Goal: Task Accomplishment & Management: Use online tool/utility

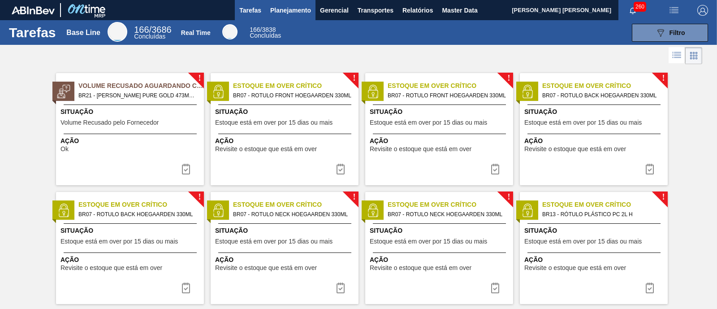
click at [296, 10] on span "Planejamento" at bounding box center [290, 10] width 41 height 11
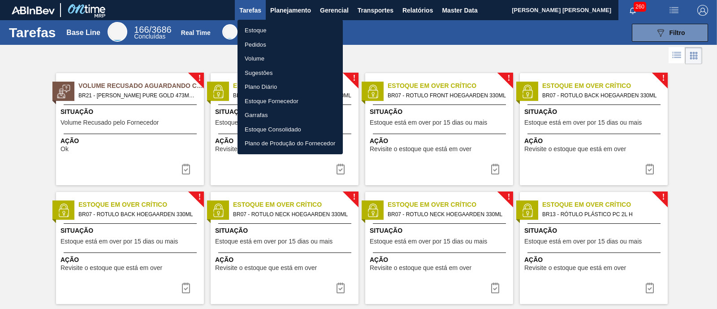
click at [286, 30] on li "Estoque" at bounding box center [289, 30] width 105 height 14
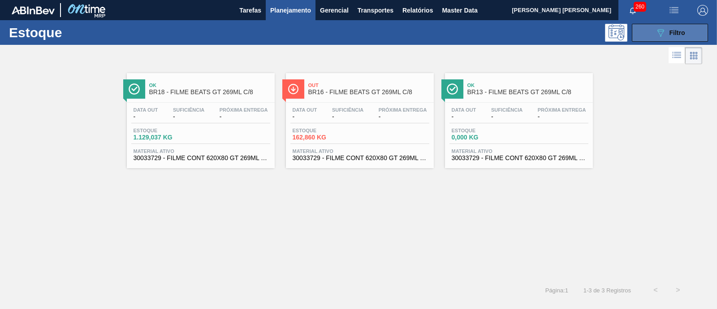
click at [656, 28] on icon "089F7B8B-B2A5-4AFE-B5C0-19BA573D28AC" at bounding box center [660, 32] width 11 height 11
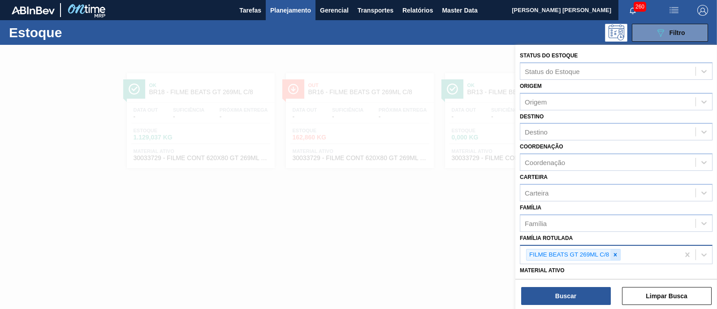
click at [619, 254] on div at bounding box center [615, 254] width 10 height 11
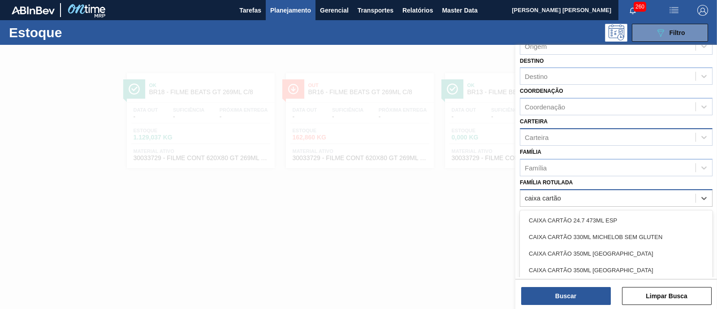
scroll to position [112, 0]
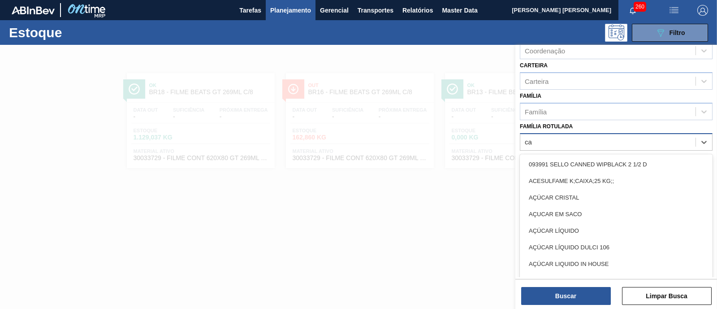
type Rotulada "c"
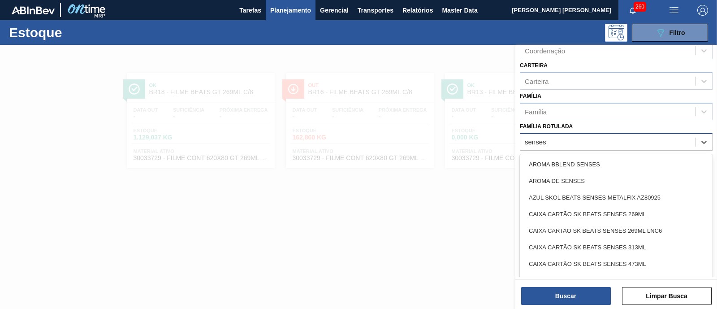
type Rotulada "senses"
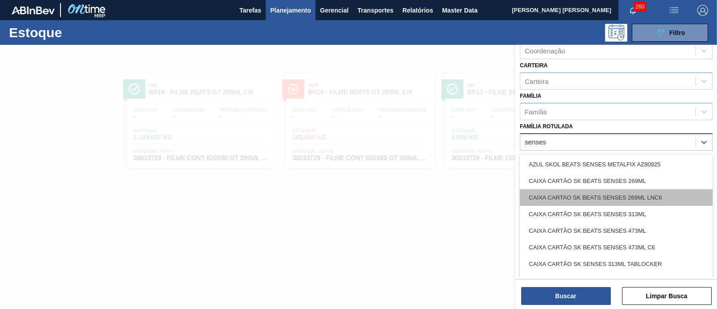
click at [665, 197] on div "CAIXA CARTAO SK BEATS SENSES 269ML LNC6" at bounding box center [616, 197] width 193 height 17
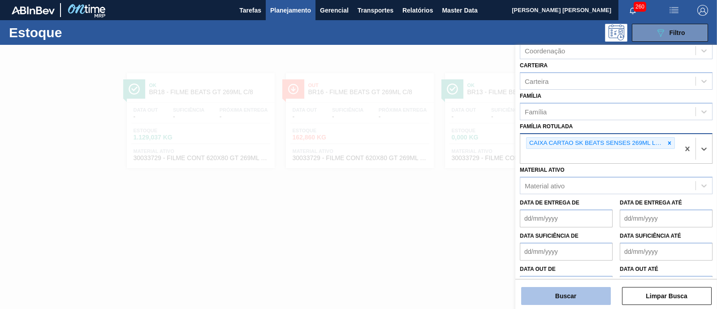
click at [592, 294] on button "Buscar" at bounding box center [566, 296] width 90 height 18
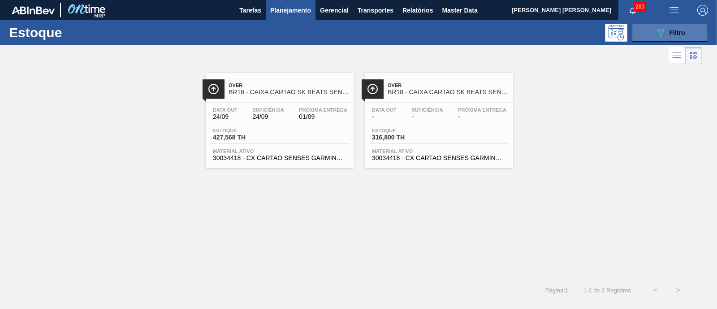
click at [665, 31] on div "089F7B8B-B2A5-4AFE-B5C0-19BA573D28AC Filtro" at bounding box center [670, 32] width 30 height 11
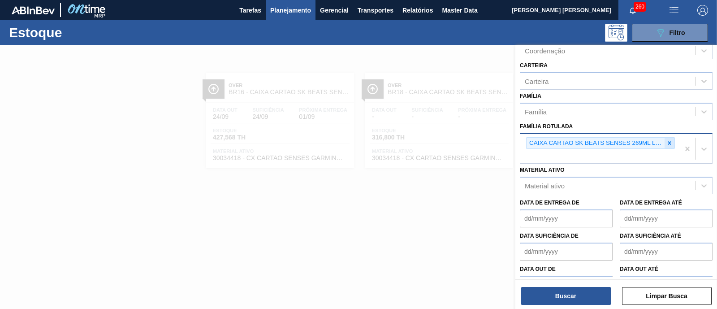
click at [668, 141] on icon at bounding box center [669, 142] width 3 height 3
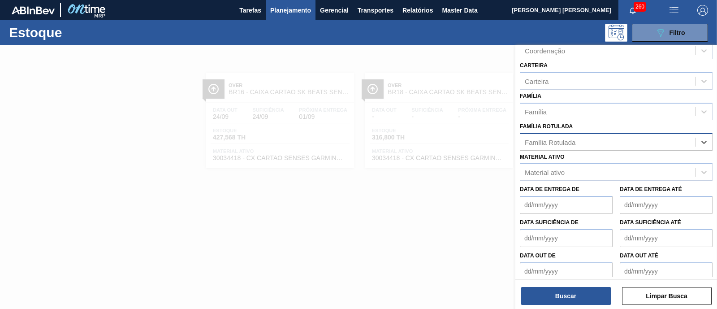
click at [671, 141] on div "Família Rotulada" at bounding box center [607, 141] width 175 height 13
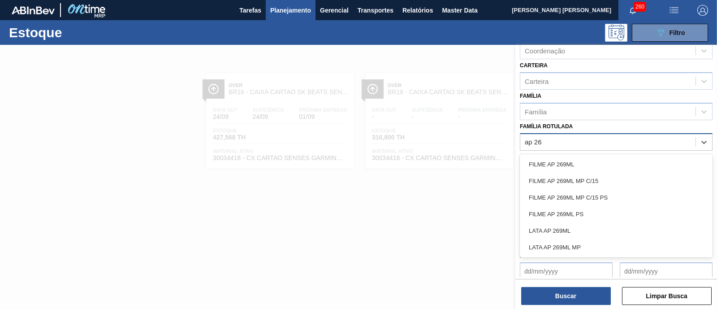
type Rotulada "ap 269"
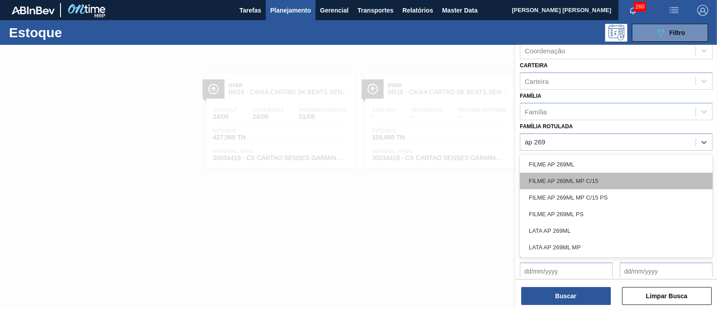
click at [613, 179] on div "FILME AP 269ML MP C/15" at bounding box center [616, 180] width 193 height 17
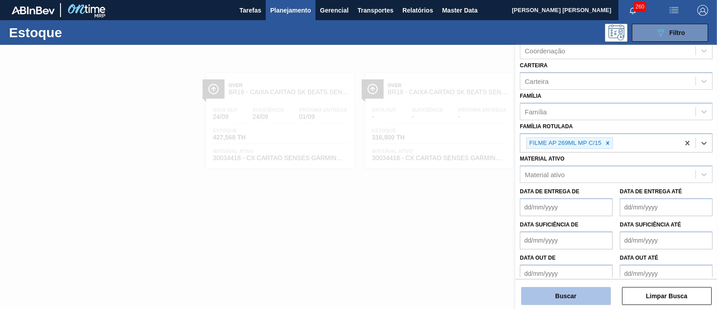
click at [565, 292] on button "Buscar" at bounding box center [566, 296] width 90 height 18
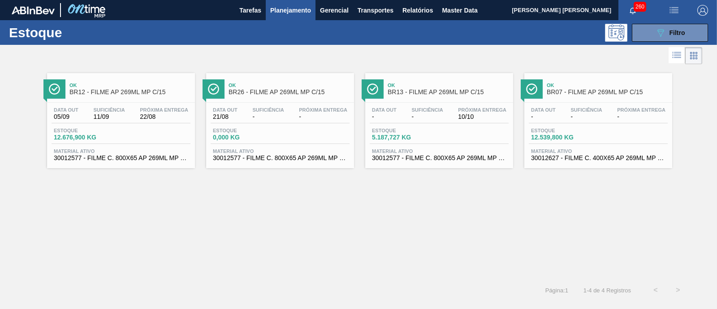
click at [347, 48] on div at bounding box center [351, 56] width 702 height 22
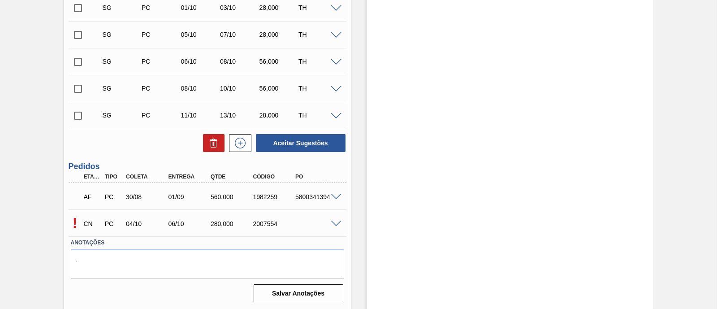
scroll to position [347, 0]
click at [336, 225] on div "! CN PC 04/10 06/10 280,000 2007554" at bounding box center [208, 222] width 278 height 22
click at [337, 222] on span at bounding box center [336, 222] width 11 height 7
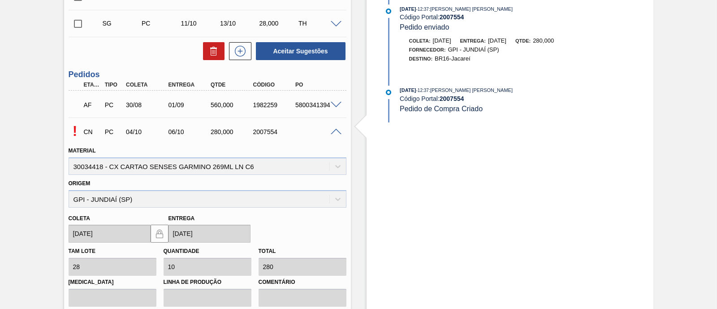
scroll to position [564, 0]
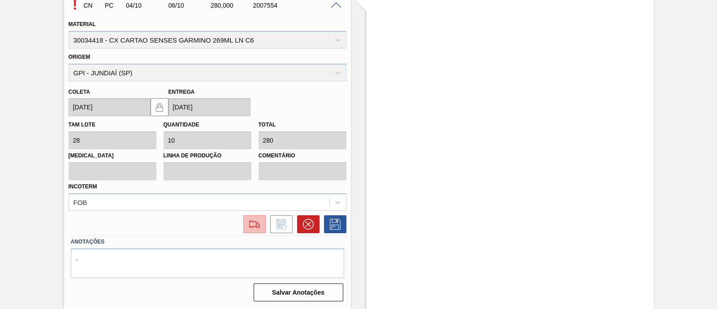
click at [256, 228] on img at bounding box center [254, 224] width 14 height 11
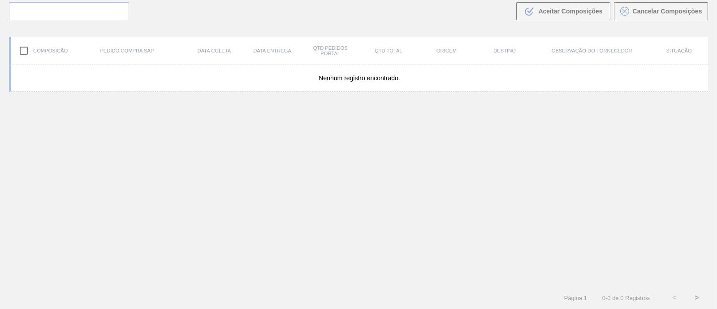
scroll to position [64, 0]
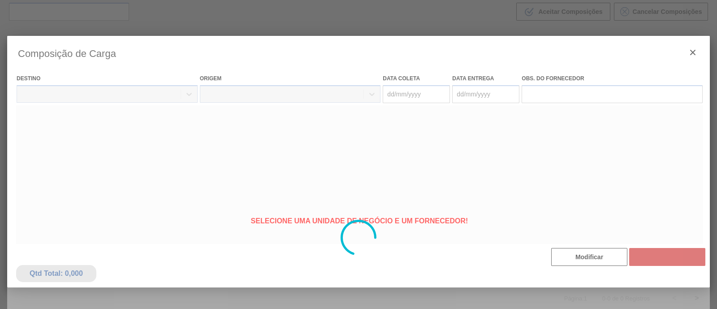
type coleta "04/10/2025"
type entrega "06/10/2025"
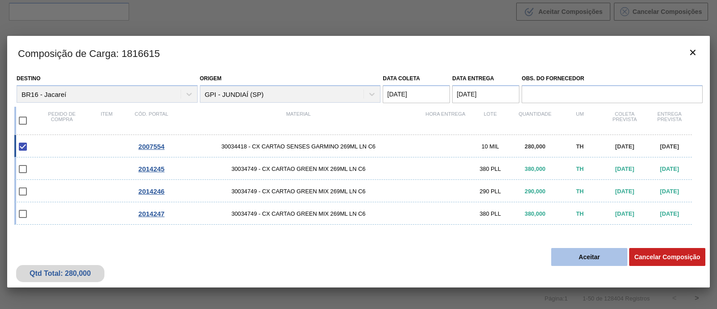
click at [576, 258] on button "Aceitar" at bounding box center [589, 257] width 76 height 18
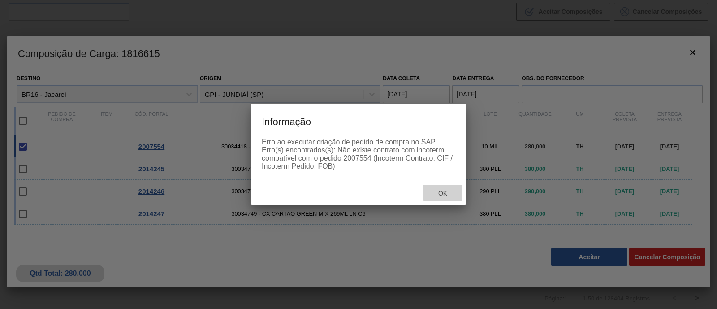
click at [453, 191] on span "Ok" at bounding box center [442, 192] width 23 height 7
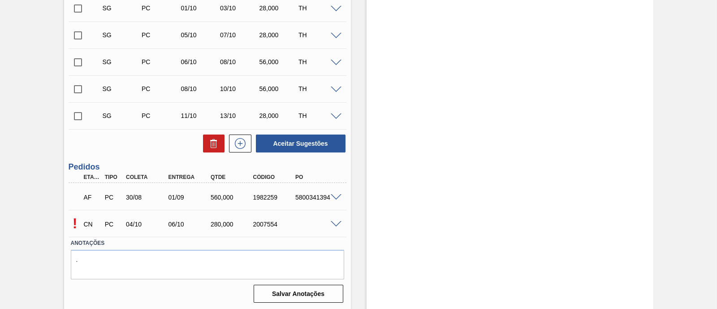
scroll to position [347, 0]
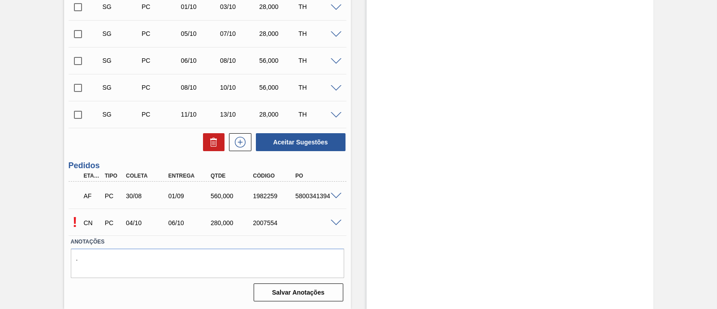
click at [337, 221] on span at bounding box center [336, 222] width 11 height 7
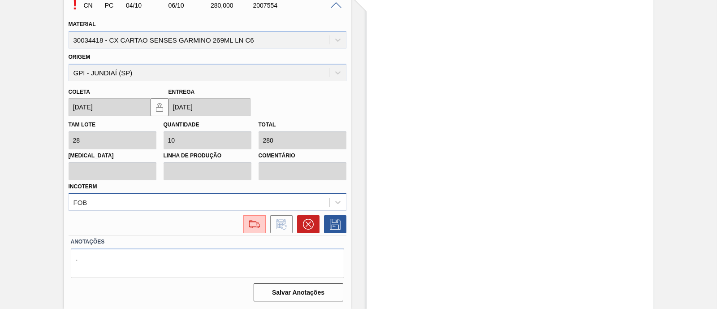
scroll to position [604, 0]
click at [269, 208] on div "FOB" at bounding box center [208, 201] width 278 height 17
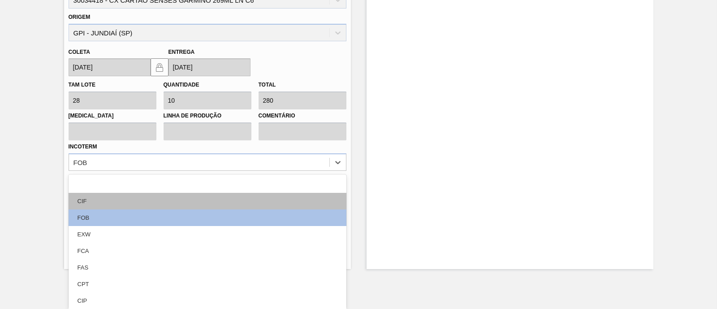
click at [120, 205] on div "CIF" at bounding box center [208, 201] width 278 height 17
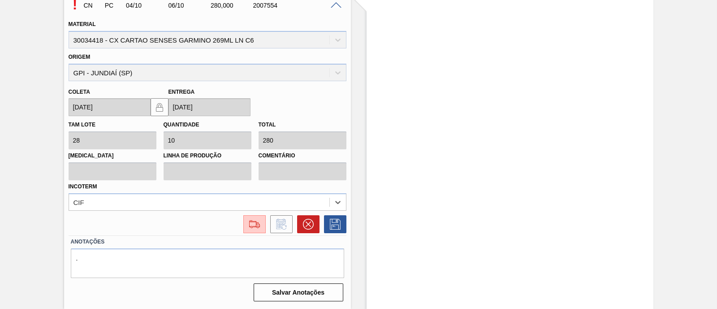
scroll to position [564, 0]
click at [340, 222] on icon at bounding box center [335, 224] width 14 height 11
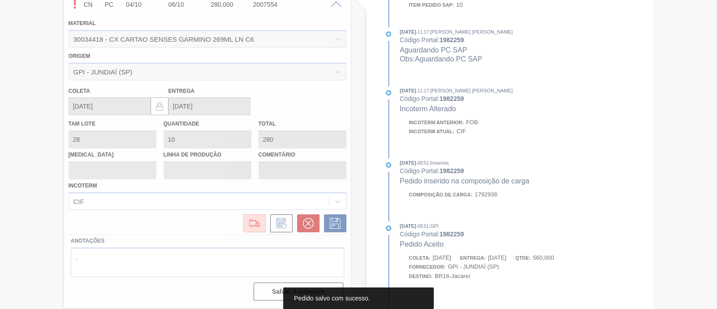
scroll to position [347, 0]
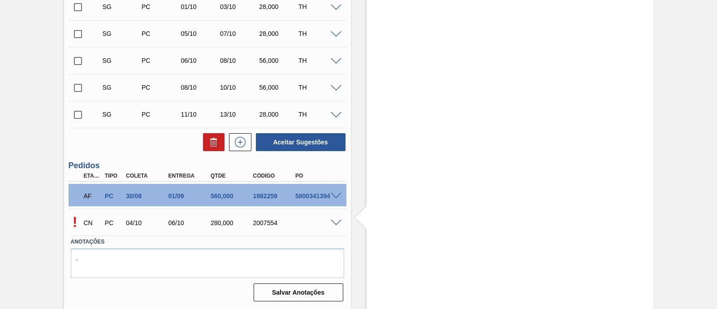
click at [337, 224] on span at bounding box center [336, 222] width 11 height 7
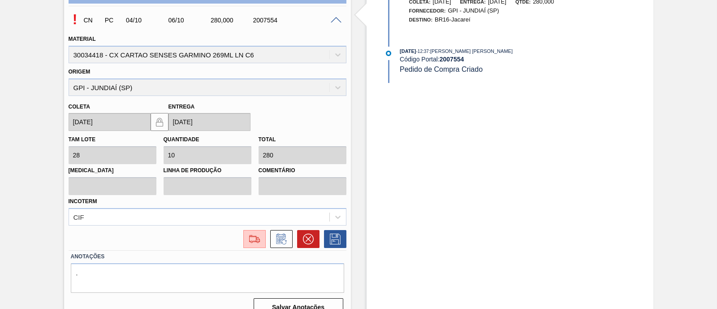
scroll to position [564, 0]
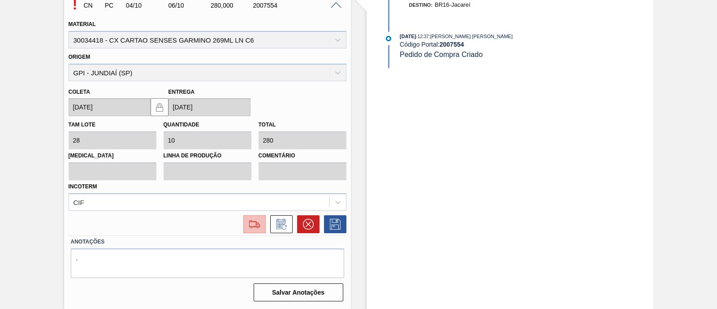
click at [257, 226] on img at bounding box center [254, 224] width 14 height 11
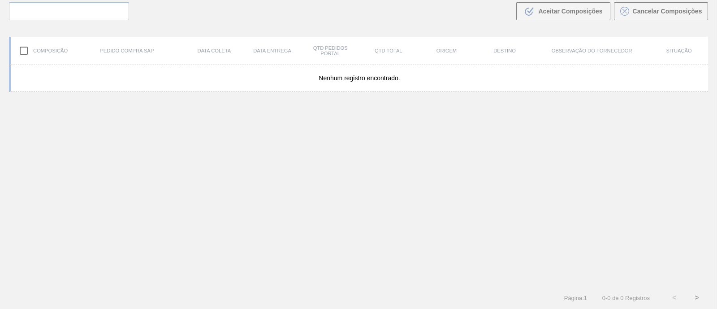
scroll to position [64, 0]
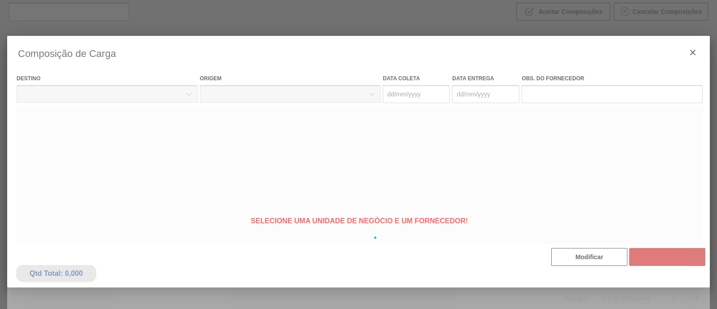
type coleta "04/10/2025"
type entrega "06/10/2025"
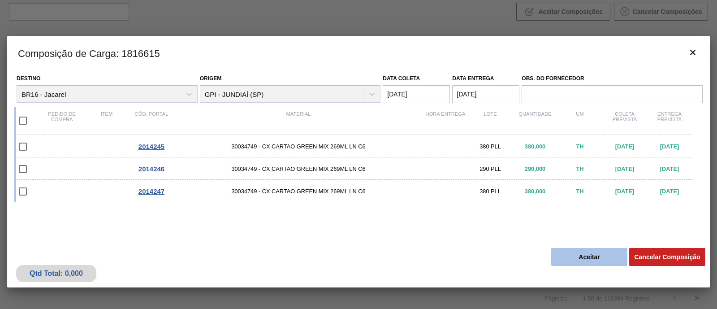
click at [575, 252] on button "Aceitar" at bounding box center [589, 257] width 76 height 18
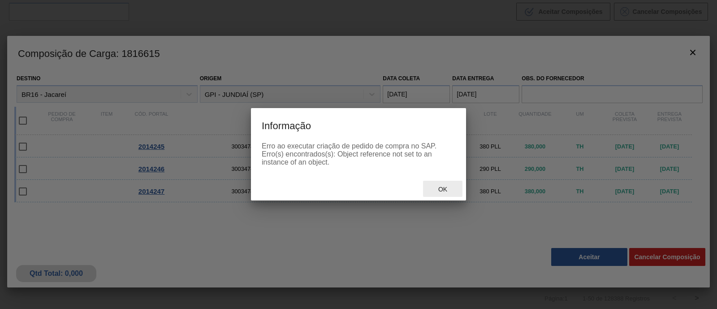
click at [441, 190] on span "Ok" at bounding box center [442, 188] width 23 height 7
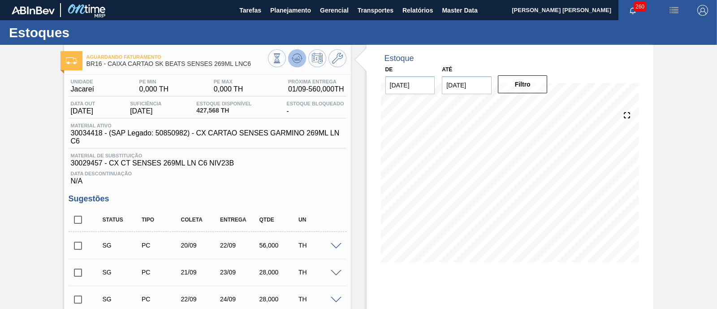
click at [300, 60] on icon at bounding box center [296, 60] width 9 height 4
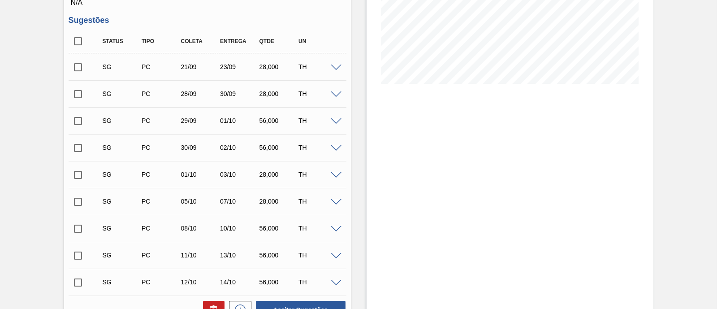
scroll to position [179, 0]
click at [335, 68] on span at bounding box center [336, 67] width 11 height 7
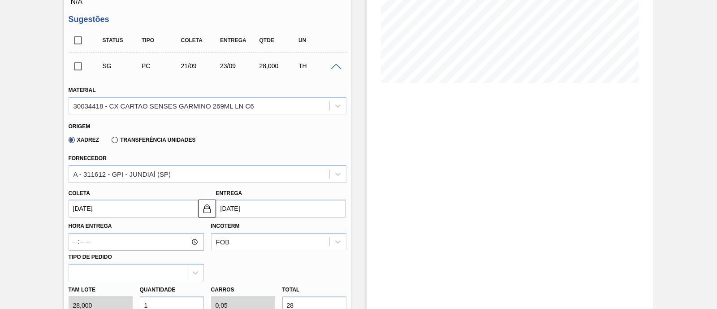
click at [130, 141] on label "Transferência Unidades" at bounding box center [154, 140] width 84 height 6
click at [110, 142] on input "Transferência Unidades" at bounding box center [110, 142] width 0 height 0
click at [233, 108] on div "30034418 - CX CARTAO SENSES GARMINO 269ML LN C6" at bounding box center [163, 106] width 181 height 8
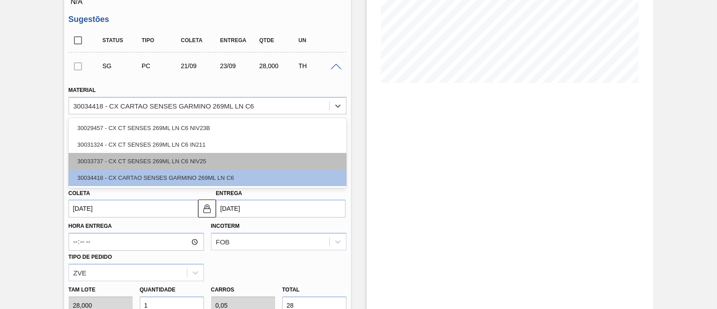
click at [217, 159] on div "30033737 - CX CT SENSES 269ML LN C6 NIV25" at bounding box center [208, 161] width 278 height 17
type input "26/09/2025"
type input "0,049"
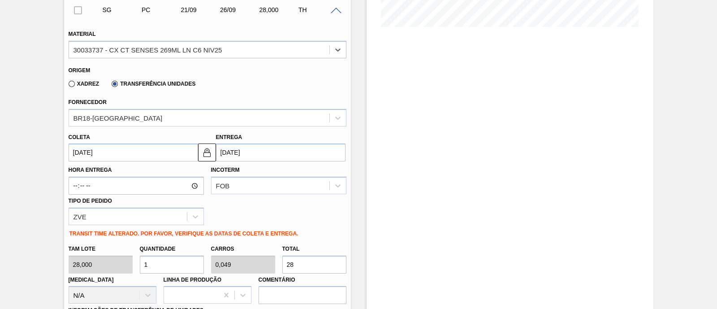
scroll to position [291, 0]
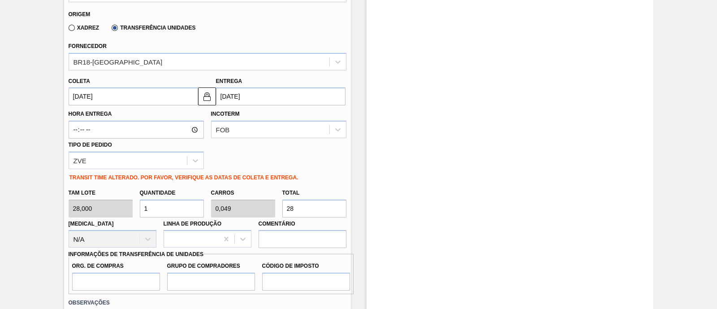
click at [311, 203] on input "28" at bounding box center [314, 208] width 64 height 18
type input "10"
type input "0,486"
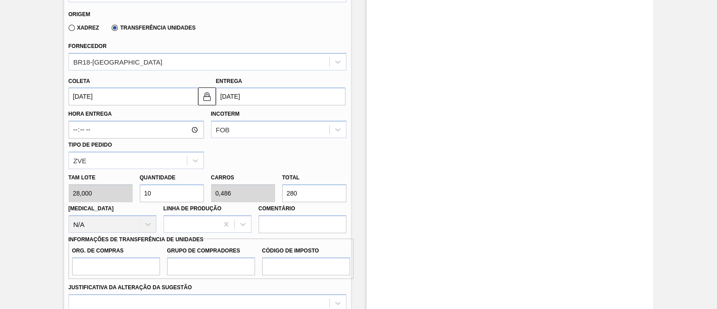
type input "280"
type input "1"
type input "0,049"
type input "28"
type input "10,286"
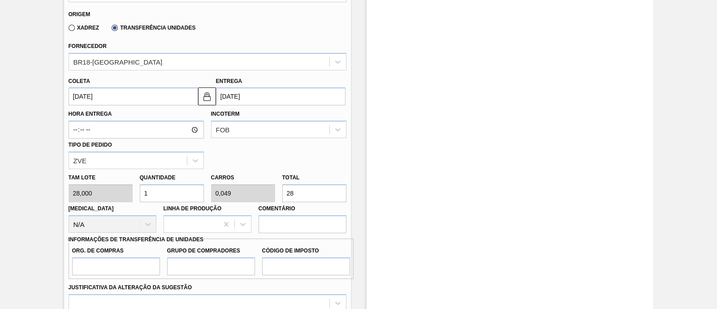
type input "0,5"
type input "288"
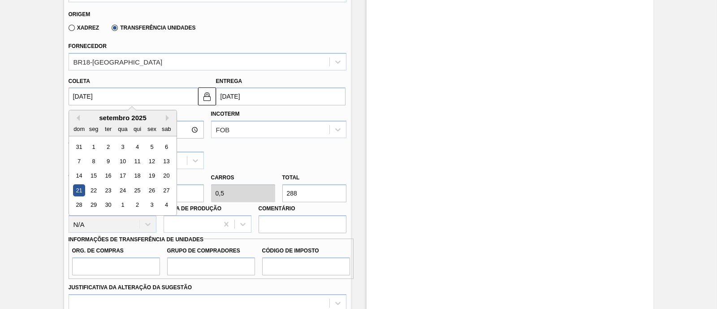
click at [141, 100] on input "21/09/2025" at bounding box center [133, 96] width 129 height 18
click at [78, 118] on button "Previous Month" at bounding box center [76, 118] width 6 height 6
click at [96, 204] on div "25" at bounding box center [93, 205] width 12 height 12
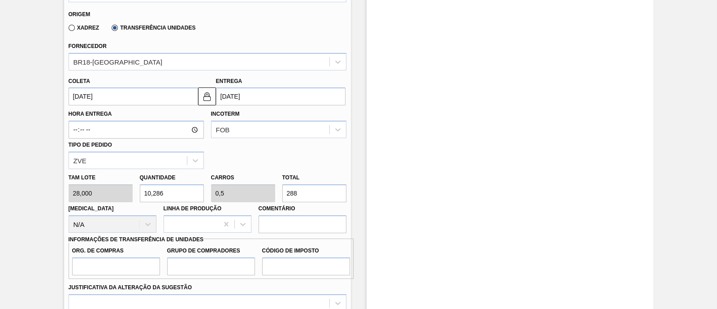
type input "25/08/2025"
type input "30/08/2025"
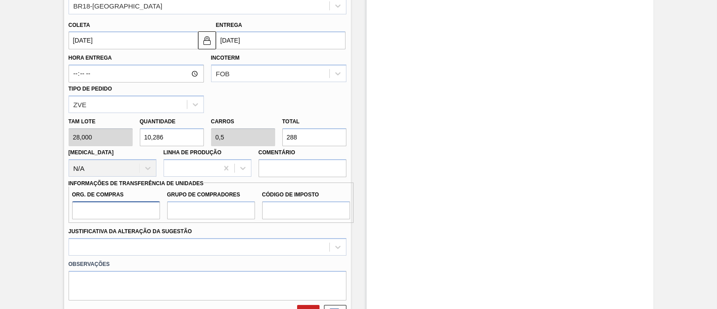
click at [129, 213] on input "Org. de Compras" at bounding box center [116, 210] width 88 height 18
type input "BR00"
drag, startPoint x: 215, startPoint y: 207, endPoint x: 223, endPoint y: 218, distance: 13.7
click at [215, 207] on input "Grupo de Compradores" at bounding box center [211, 210] width 88 height 18
type input "A01"
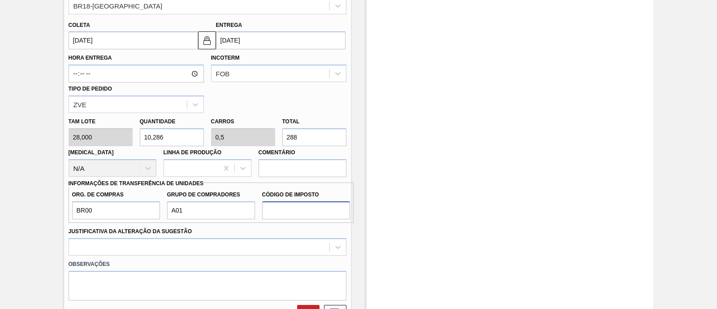
drag, startPoint x: 296, startPoint y: 214, endPoint x: 302, endPoint y: 219, distance: 8.3
click at [296, 213] on input "Código de Imposto" at bounding box center [306, 210] width 88 height 18
type input "I1"
click at [219, 244] on div at bounding box center [208, 246] width 278 height 17
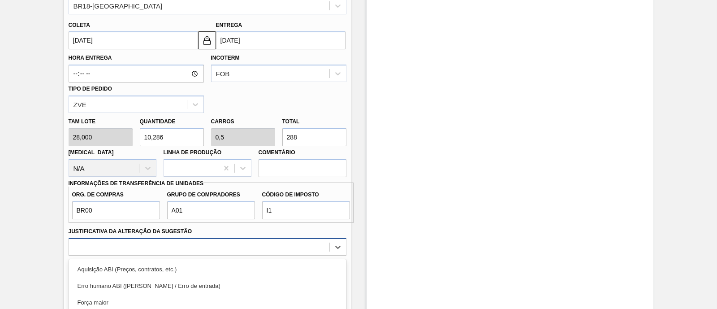
scroll to position [436, 0]
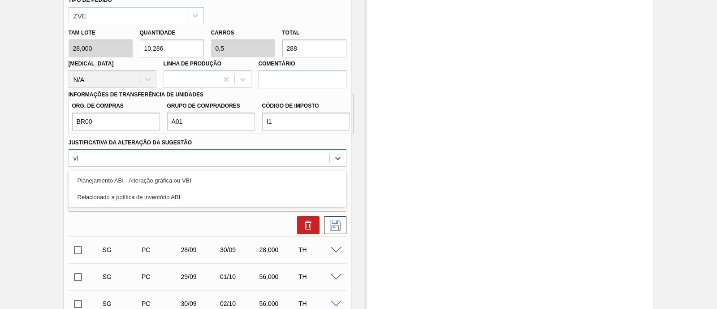
type Sugestão "vbi"
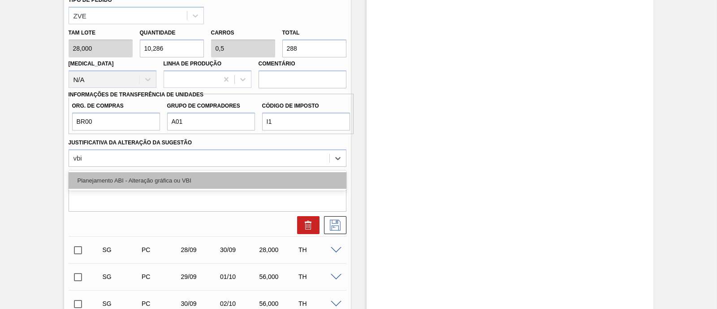
click at [170, 183] on div "Planejamento ABI - Alteração gráfica ou VBI" at bounding box center [208, 180] width 278 height 17
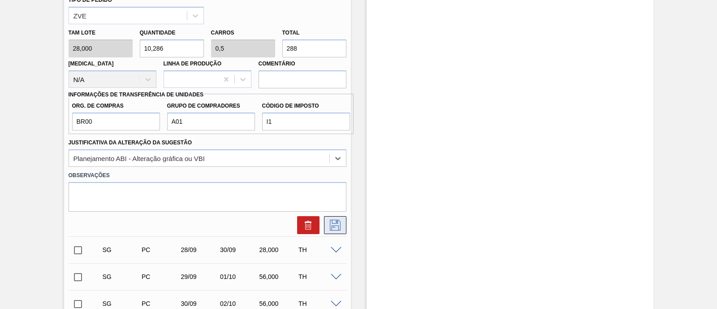
click at [340, 227] on icon at bounding box center [335, 224] width 14 height 11
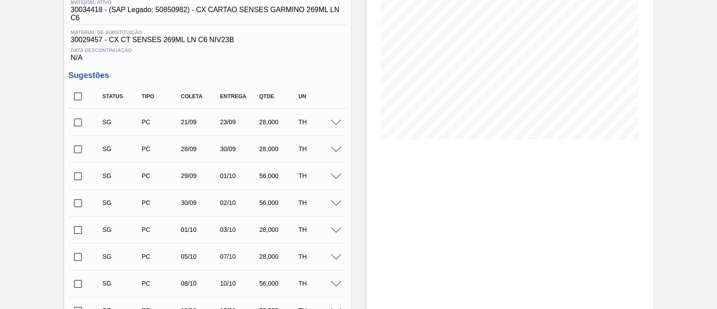
scroll to position [179, 0]
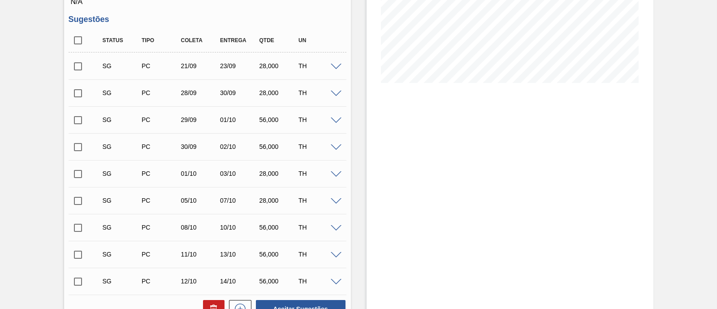
click at [331, 66] on span at bounding box center [336, 67] width 11 height 7
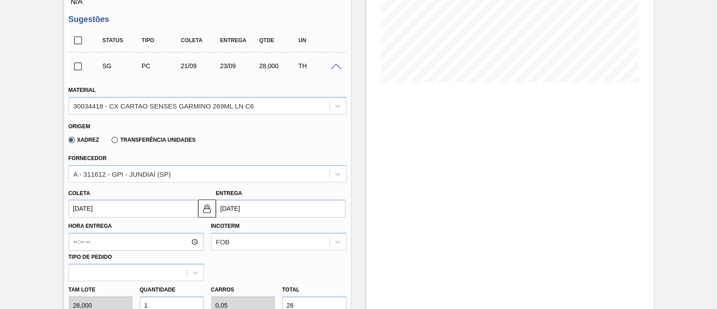
click at [152, 141] on label "Transferência Unidades" at bounding box center [154, 140] width 84 height 6
click at [110, 142] on input "Transferência Unidades" at bounding box center [110, 142] width 0 height 0
click at [166, 104] on div "30034418 - CX CARTAO SENSES GARMINO 269ML LN C6" at bounding box center [163, 106] width 181 height 8
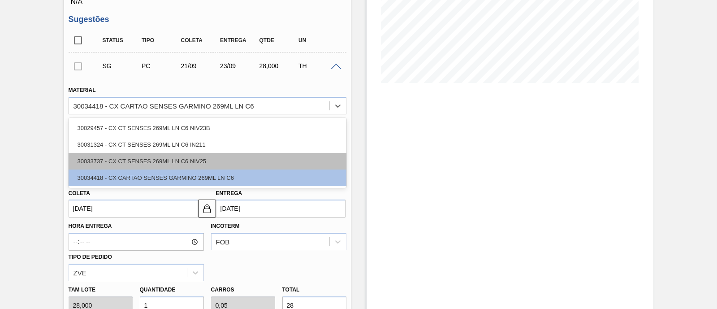
click at [173, 156] on div "30033737 - CX CT SENSES 269ML LN C6 NIV25" at bounding box center [208, 161] width 278 height 17
type input "26/09/2025"
type input "0,049"
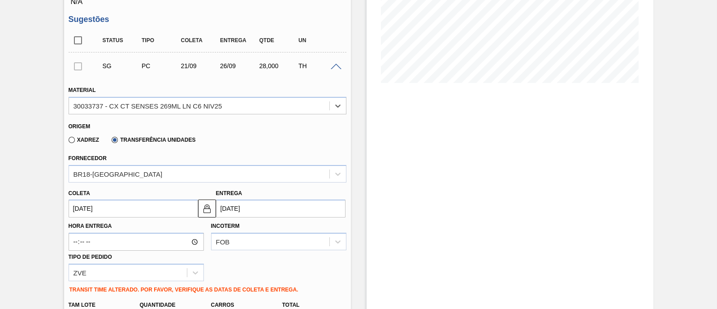
click at [114, 209] on input "21/09/2025" at bounding box center [133, 208] width 129 height 18
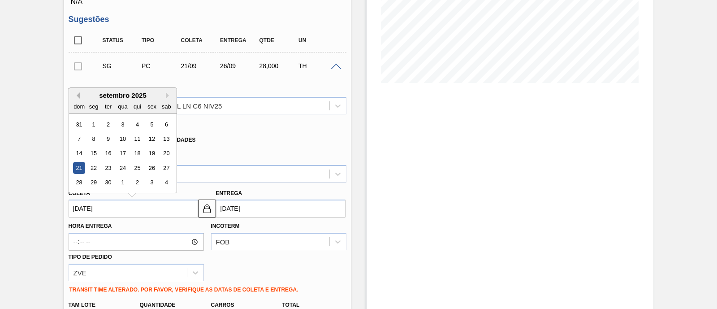
click at [78, 98] on div "Previous Month Next Month setembro 2025 dom seg ter qua qui sex sab 31 1 2 3 4 …" at bounding box center [123, 140] width 108 height 106
click at [77, 97] on button "Previous Month" at bounding box center [76, 95] width 6 height 6
click at [93, 180] on div "25" at bounding box center [93, 182] width 12 height 12
type input "25/08/2025"
type input "30/08/2025"
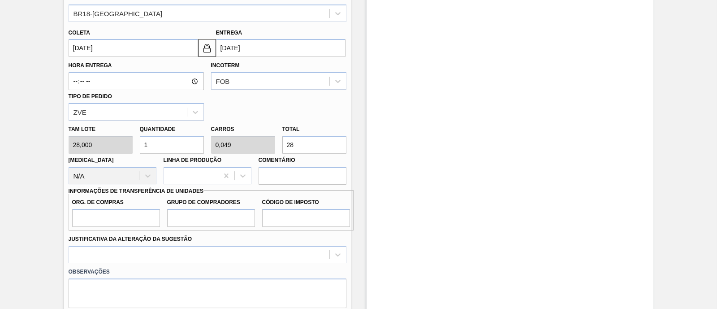
scroll to position [347, 0]
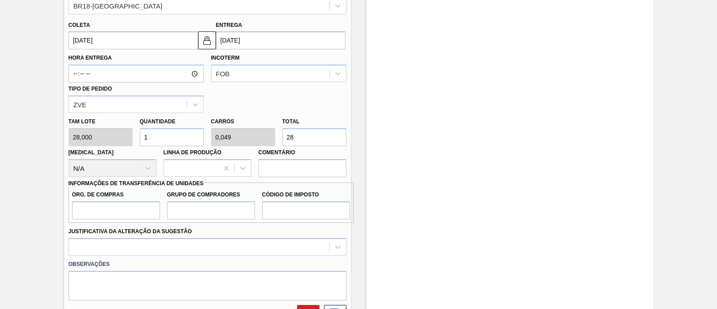
click at [305, 138] on input "28" at bounding box center [314, 137] width 64 height 18
type input "10,286"
type input "0,5"
type input "288"
click at [145, 207] on input "Org. de Compras" at bounding box center [116, 210] width 88 height 18
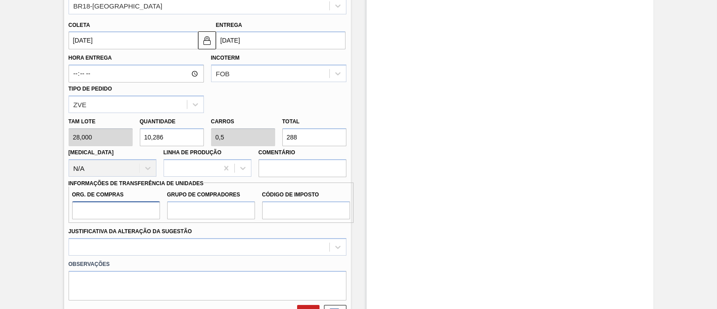
type input "BR00"
click at [202, 217] on input "Grupo de Compradores" at bounding box center [211, 210] width 88 height 18
type input "A01"
click at [301, 207] on input "Código de Imposto" at bounding box center [306, 210] width 88 height 18
type input "I1"
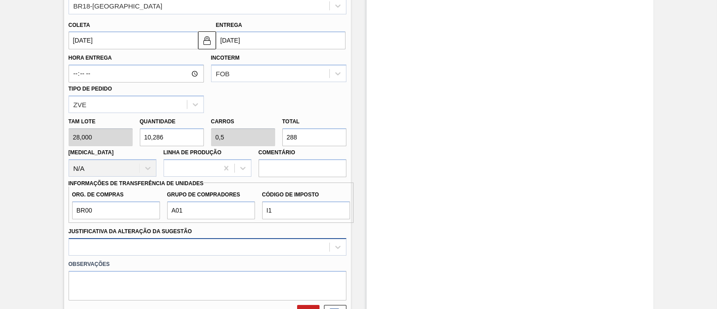
click at [264, 243] on div at bounding box center [208, 246] width 278 height 17
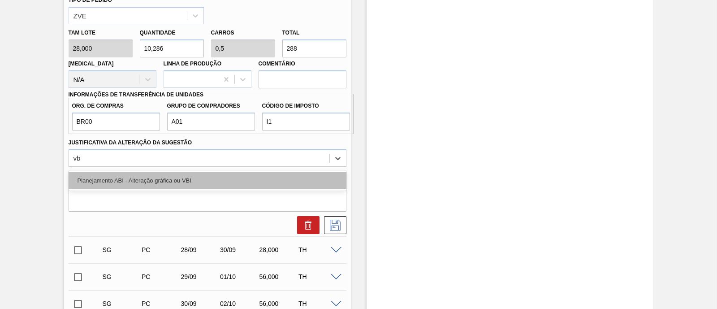
type Sugestão "vbi"
click at [180, 181] on div "Planejamento ABI - Alteração gráfica ou VBI" at bounding box center [208, 180] width 278 height 17
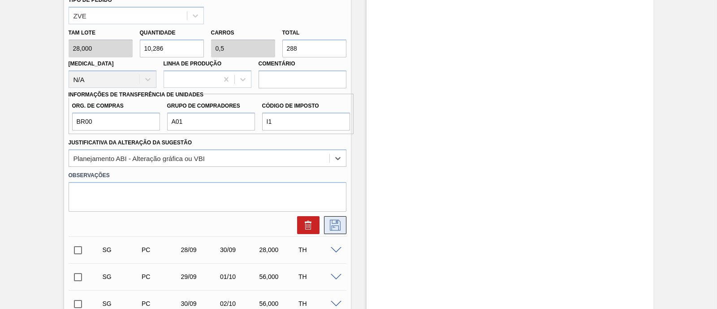
click at [334, 228] on icon at bounding box center [335, 224] width 14 height 11
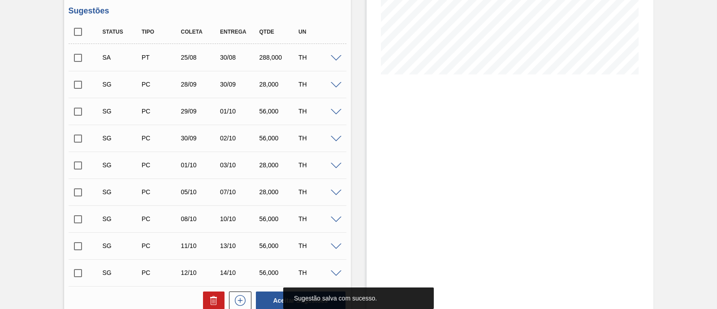
scroll to position [179, 0]
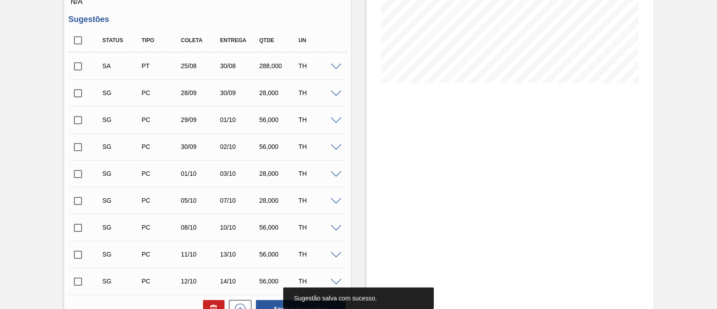
click at [77, 67] on input "checkbox" at bounding box center [78, 66] width 19 height 19
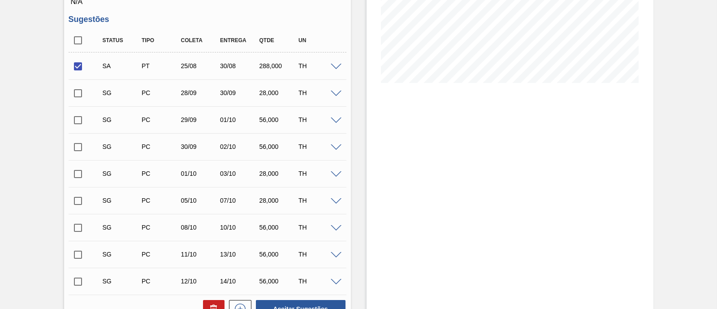
scroll to position [347, 0]
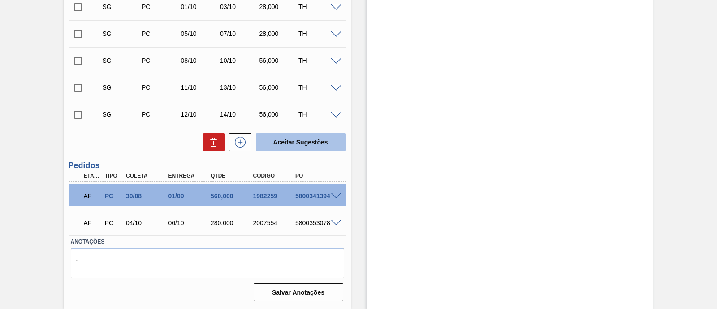
click at [303, 133] on button "Aceitar Sugestões" at bounding box center [301, 142] width 90 height 18
checkbox input "false"
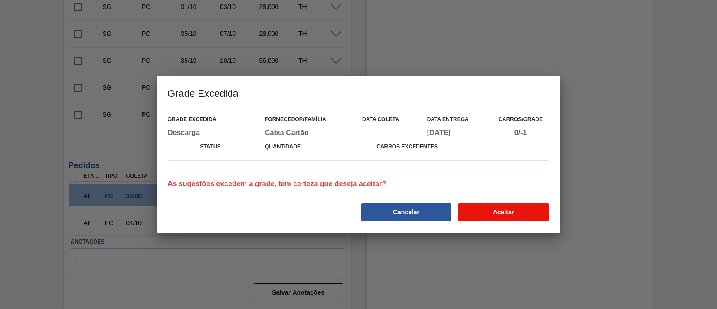
click at [488, 207] on button "Aceitar" at bounding box center [503, 212] width 90 height 18
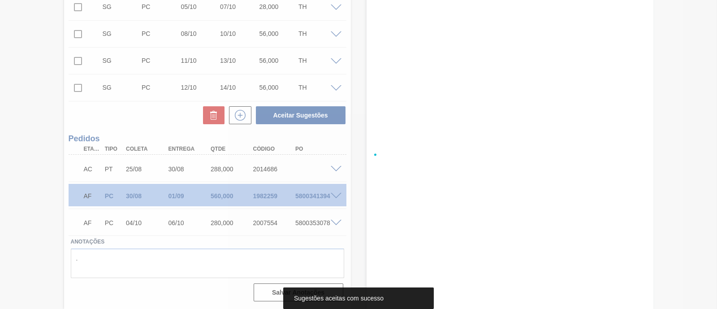
scroll to position [320, 0]
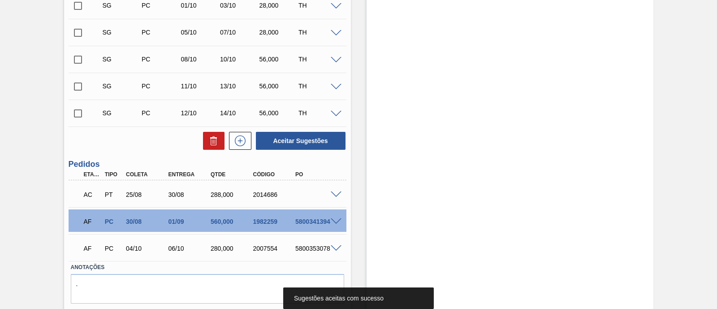
click at [340, 194] on span at bounding box center [336, 194] width 11 height 7
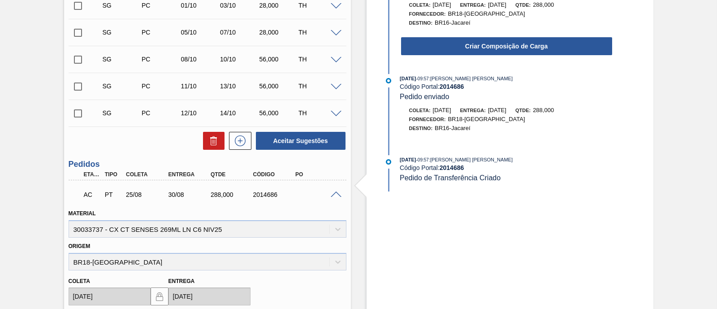
click at [467, 51] on button "Criar Composição de Carga" at bounding box center [506, 46] width 211 height 18
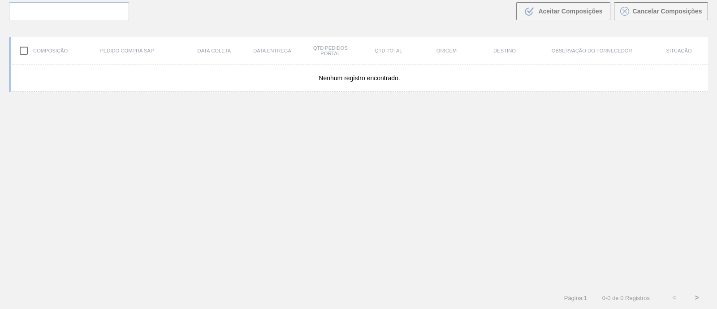
scroll to position [64, 0]
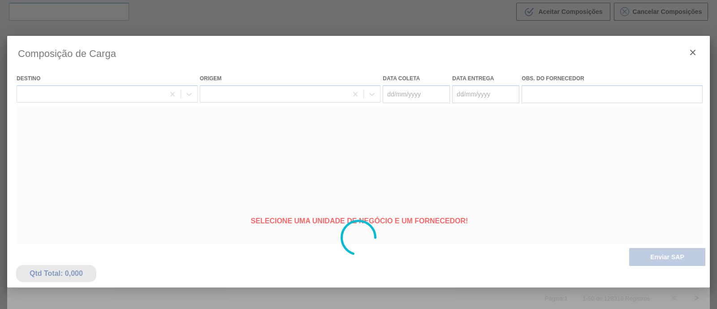
type coleta "25/08/2025"
type entrega "30/08/2025"
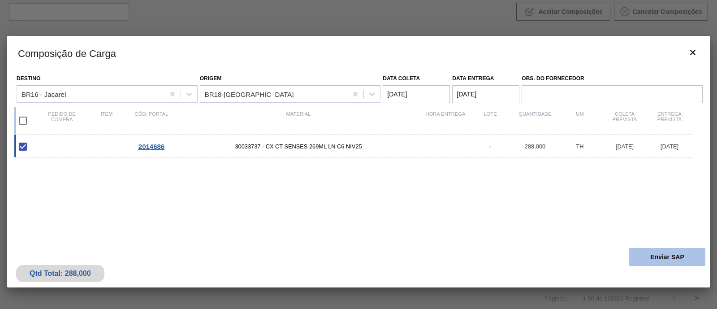
click at [691, 252] on button "Enviar SAP" at bounding box center [667, 257] width 76 height 18
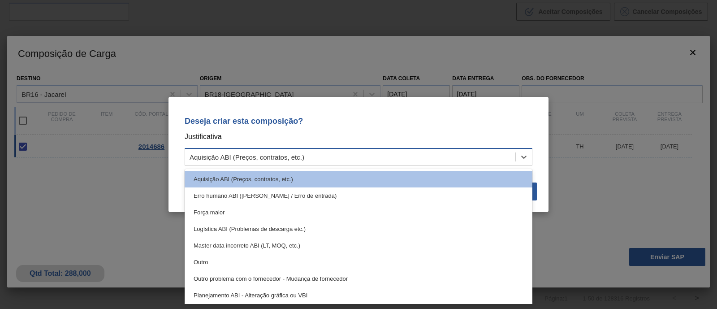
click at [387, 164] on div "Aquisição ABI (Preços, contratos, etc.)" at bounding box center [359, 156] width 348 height 17
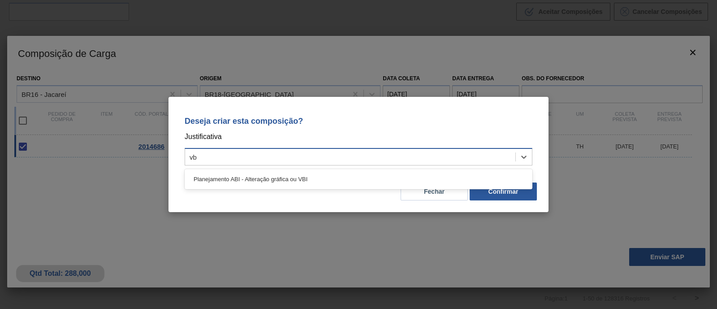
type input "vbi"
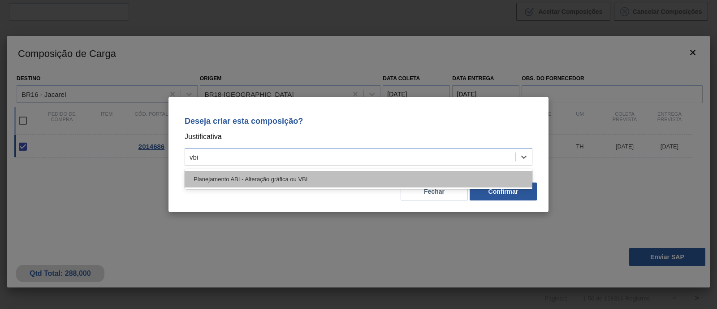
click at [365, 181] on div "Planejamento ABI - Alteração gráfica ou VBI" at bounding box center [359, 179] width 348 height 17
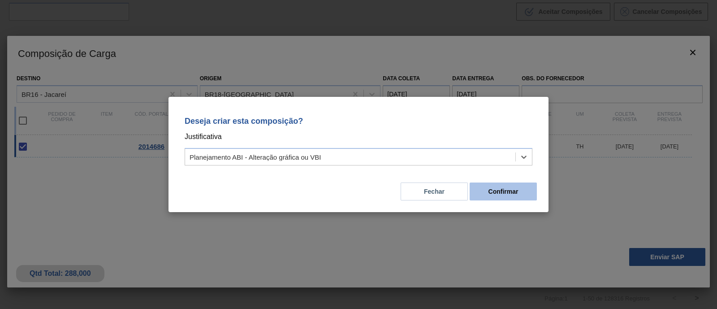
click at [513, 194] on button "Confirmar" at bounding box center [502, 191] width 67 height 18
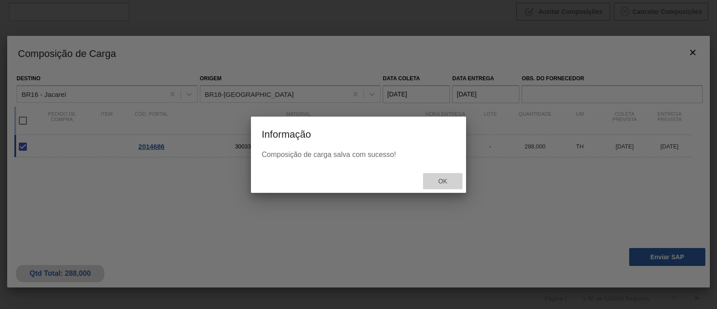
click at [452, 186] on div "Ok" at bounding box center [442, 181] width 39 height 17
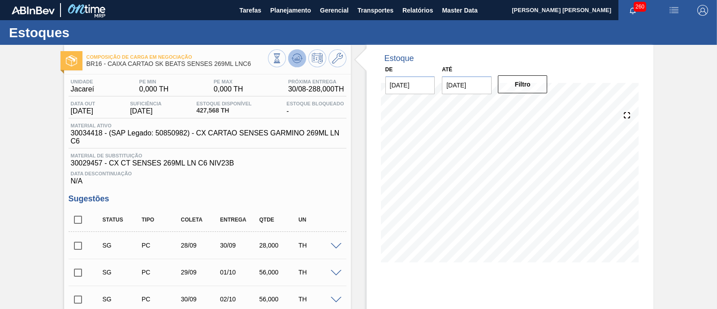
click at [282, 62] on icon at bounding box center [277, 58] width 10 height 10
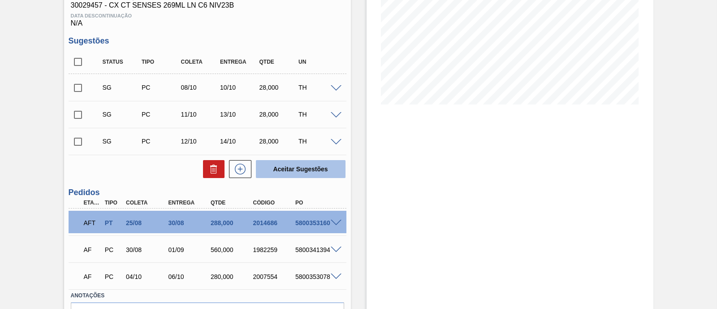
scroll to position [213, 0]
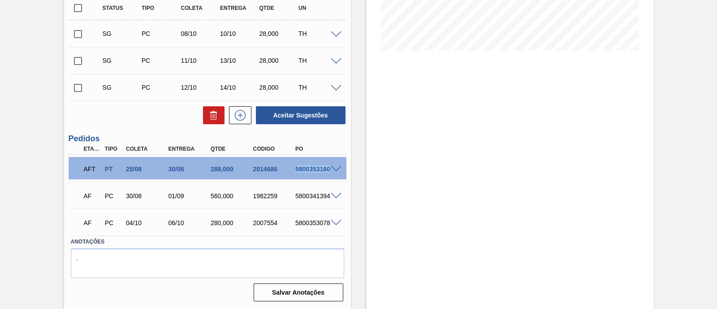
drag, startPoint x: 295, startPoint y: 167, endPoint x: 336, endPoint y: 177, distance: 42.0
click at [336, 177] on div "AFT PT 25/08 30/08 288,000 2014686 5800353160" at bounding box center [208, 168] width 278 height 22
copy div "5800353160"
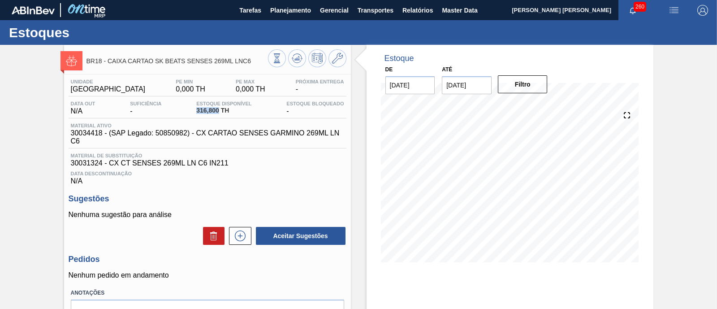
drag, startPoint x: 189, startPoint y: 107, endPoint x: 219, endPoint y: 112, distance: 30.9
click at [219, 112] on div "Data out N/A Suficiência - Estoque Disponível 316,800 TH Estoque Bloqueado -" at bounding box center [208, 109] width 278 height 17
copy span "316,800"
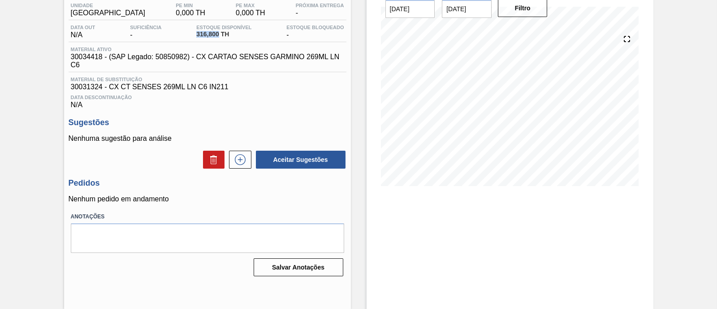
scroll to position [20, 0]
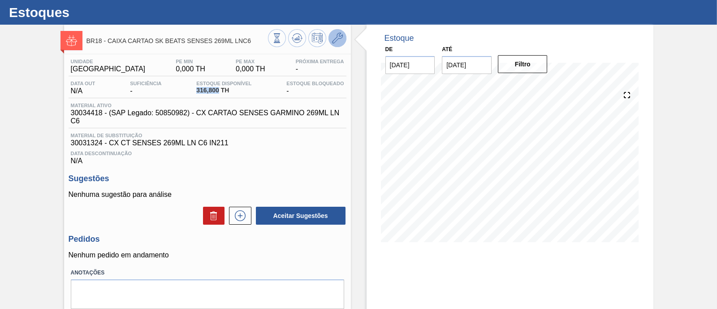
click at [338, 41] on icon at bounding box center [337, 38] width 11 height 11
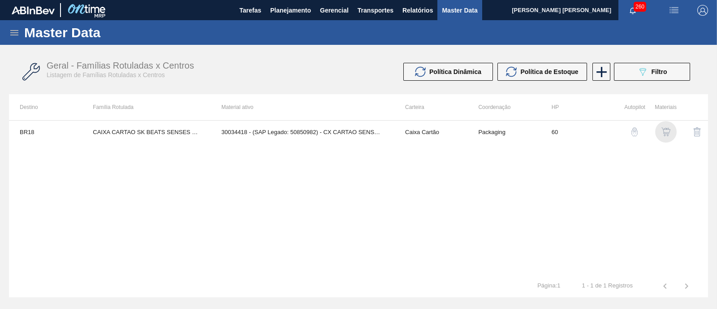
click at [663, 131] on img "button" at bounding box center [665, 131] width 9 height 9
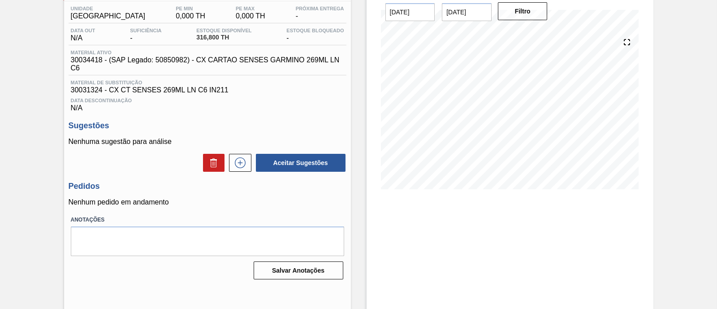
scroll to position [76, 0]
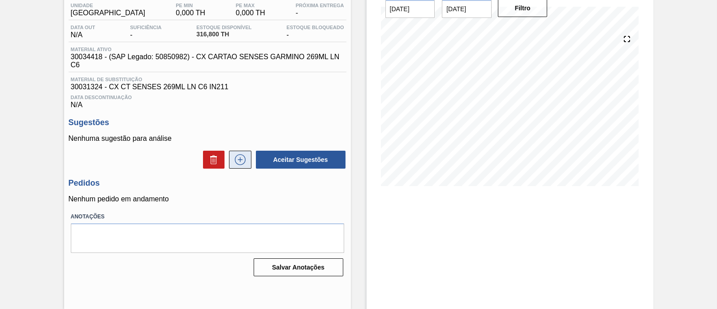
click at [236, 164] on icon at bounding box center [240, 159] width 14 height 11
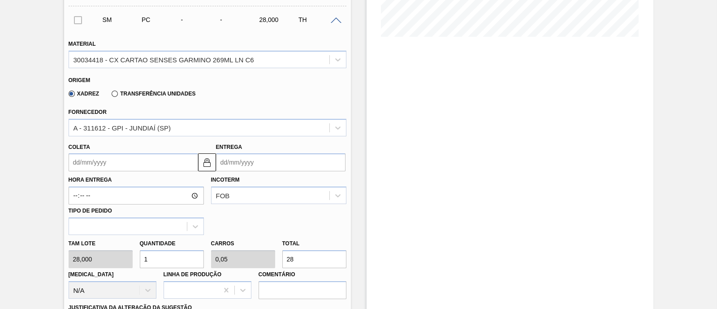
scroll to position [244, 0]
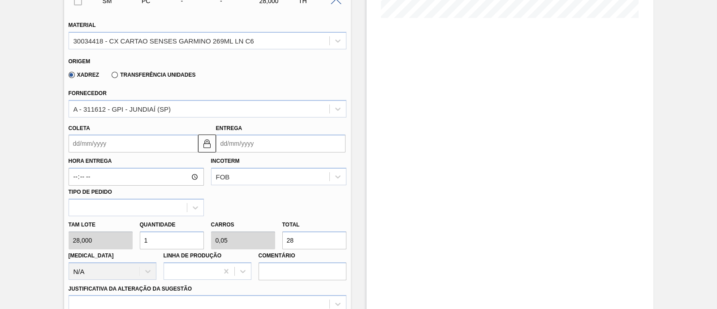
drag, startPoint x: 310, startPoint y: 243, endPoint x: 282, endPoint y: 243, distance: 28.7
click at [282, 243] on input "28" at bounding box center [314, 240] width 64 height 18
type input "0,071"
type input "0,004"
type input "2"
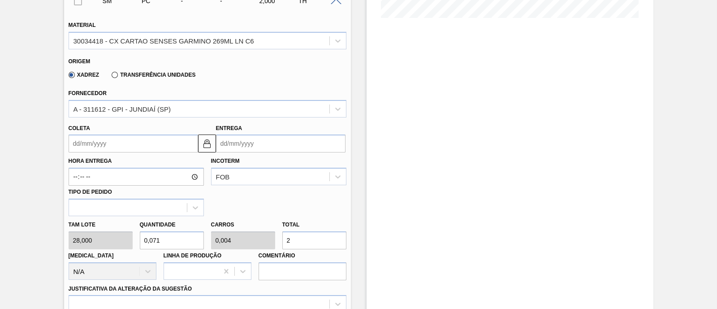
type input "0,929"
type input "0,046"
type input "26"
type input "9,286"
type input "0,464"
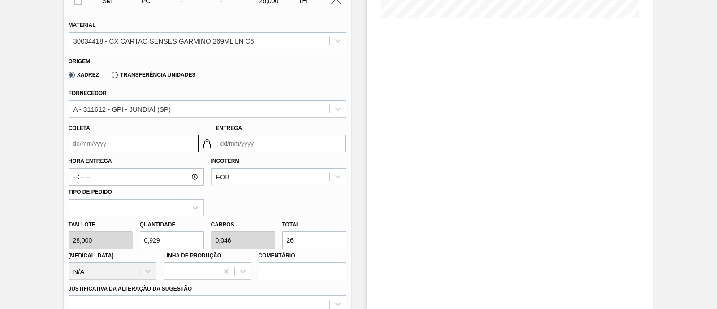
type input "260"
click at [272, 245] on div "Tam lote 28,000 Quantidade 9,286 Carros 0,464 Total 260 Doca N/A Linha de Produ…" at bounding box center [207, 248] width 285 height 64
type input "0"
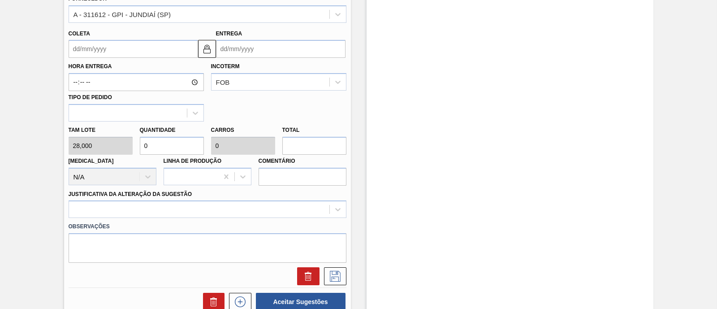
scroll to position [356, 0]
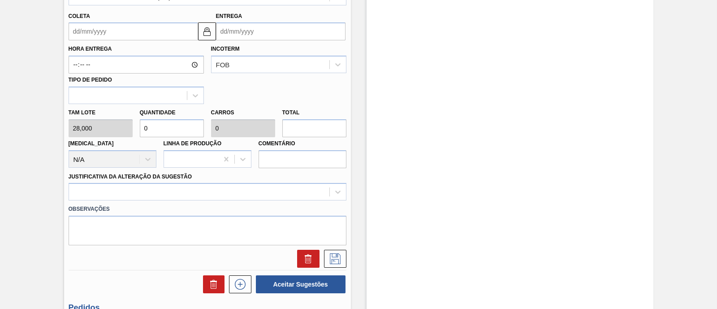
type input "0,107"
type input "0,005"
type input "3"
type input "1,107"
type input "0,055"
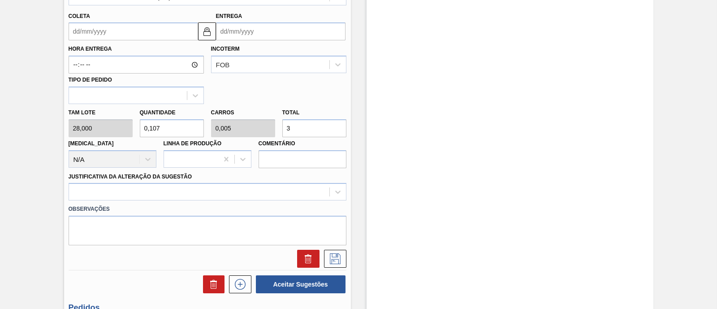
type input "31"
type input "11,286"
type input "0,564"
type input "316"
type input "1,107"
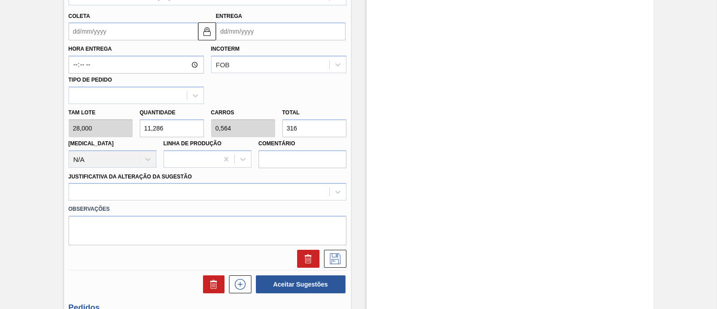
type input "0,055"
type input "31"
type input "0,107"
type input "0,005"
type input "3"
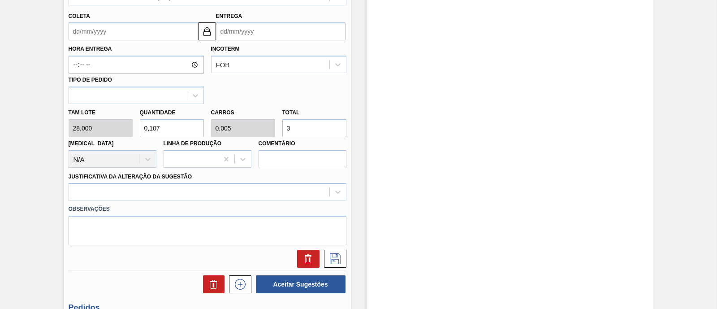
type input "0"
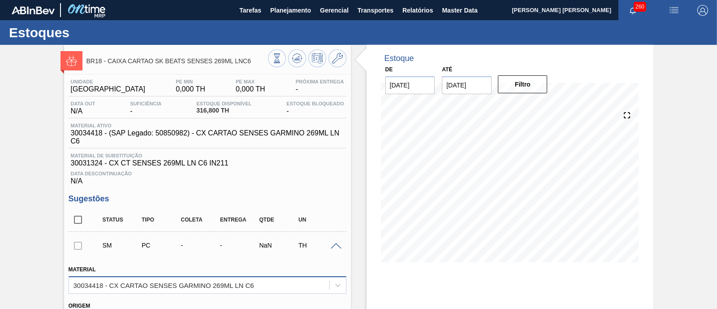
scroll to position [56, 0]
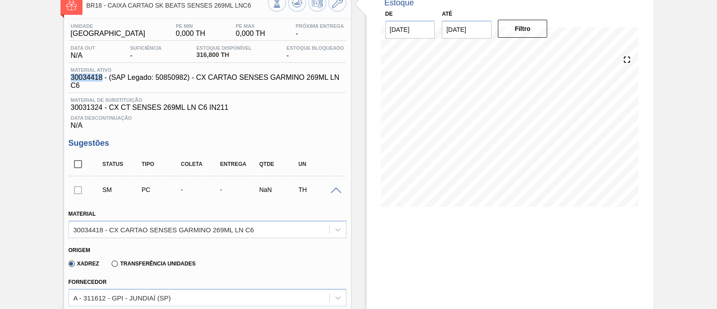
drag, startPoint x: 72, startPoint y: 76, endPoint x: 101, endPoint y: 77, distance: 29.2
click at [101, 77] on span "30034418 - (SAP Legado: 50850982) - CX CARTAO SENSES GARMINO 269ML LN C6" at bounding box center [210, 81] width 278 height 16
copy span "30034418"
click at [276, 9] on button at bounding box center [277, 3] width 18 height 18
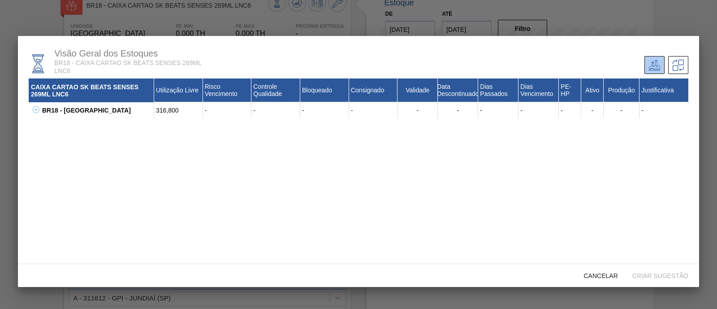
click at [36, 111] on icon at bounding box center [36, 109] width 7 height 7
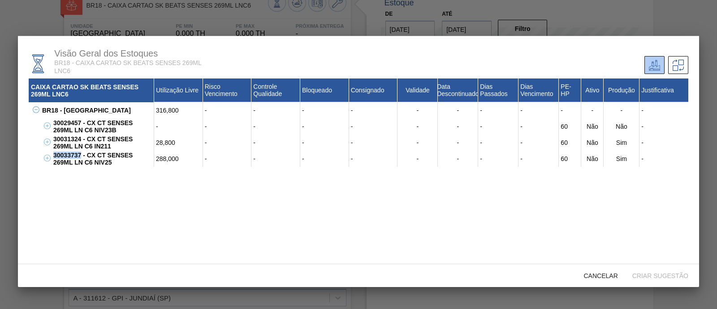
drag, startPoint x: 81, startPoint y: 157, endPoint x: 53, endPoint y: 158, distance: 27.3
click at [53, 158] on div "30033737 - CX CT SENSES 269ML LN C6 NIV25" at bounding box center [102, 159] width 103 height 16
copy div "30033737"
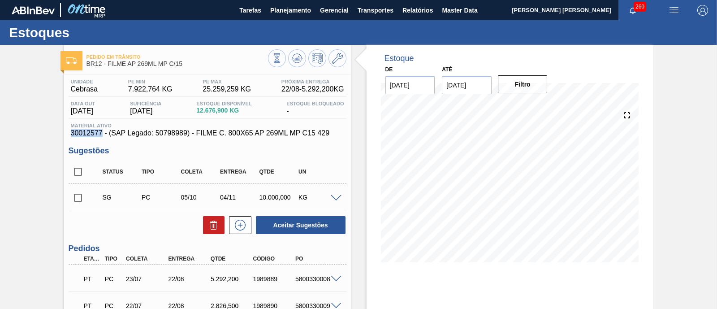
drag, startPoint x: 103, startPoint y: 130, endPoint x: 71, endPoint y: 135, distance: 32.1
click at [71, 135] on span "30012577 - (SAP Legado: 50798989) - FILME C. 800X65 AP 269ML MP C15 429" at bounding box center [207, 133] width 273 height 8
copy span "30012577"
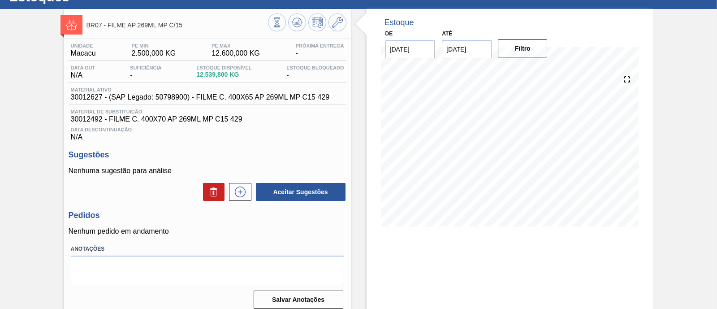
scroll to position [20, 0]
